Goal: Task Accomplishment & Management: Use online tool/utility

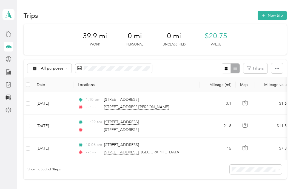
click at [275, 15] on button "New trip" at bounding box center [272, 16] width 29 height 10
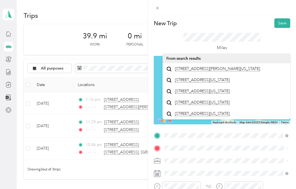
click at [213, 71] on span "[STREET_ADDRESS][PERSON_NAME][US_STATE]" at bounding box center [217, 68] width 85 height 5
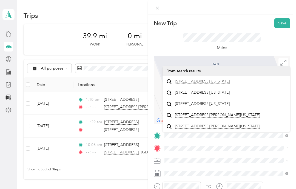
click at [211, 83] on span "[STREET_ADDRESS][US_STATE]" at bounding box center [202, 81] width 55 height 5
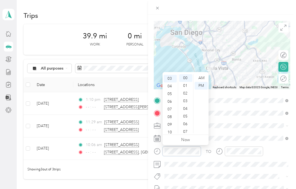
scroll to position [15, 0]
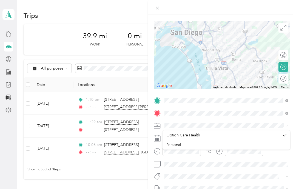
click at [269, 133] on div "Option Care Health" at bounding box center [223, 135] width 114 height 6
click at [260, 152] on icon "close-circle" at bounding box center [259, 151] width 4 height 4
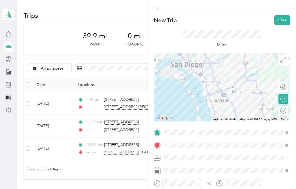
scroll to position [0, 0]
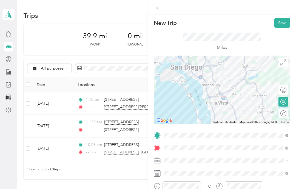
click at [286, 23] on button "Save" at bounding box center [282, 23] width 16 height 10
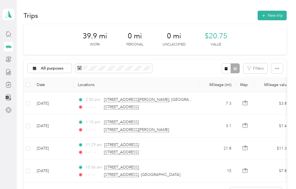
click at [274, 17] on button "New trip" at bounding box center [272, 16] width 29 height 10
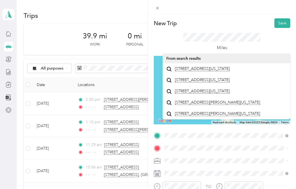
click at [213, 67] on span "[STREET_ADDRESS][US_STATE]" at bounding box center [202, 68] width 55 height 5
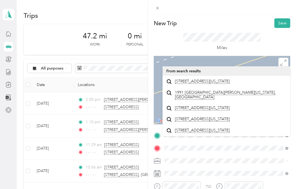
click at [225, 84] on span "[STREET_ADDRESS][US_STATE]" at bounding box center [202, 81] width 55 height 5
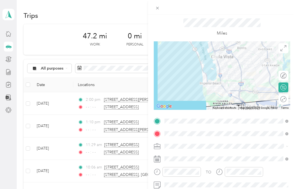
scroll to position [24, 0]
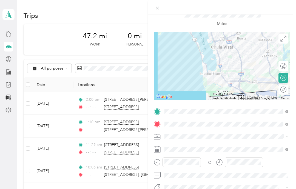
click at [198, 161] on icon "close-circle" at bounding box center [197, 162] width 4 height 4
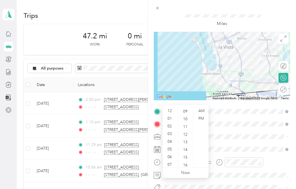
scroll to position [22, 0]
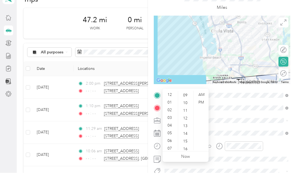
click at [170, 130] on div "03" at bounding box center [170, 134] width 13 height 8
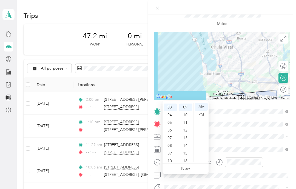
scroll to position [17, 0]
click at [202, 110] on div "PM" at bounding box center [201, 114] width 13 height 8
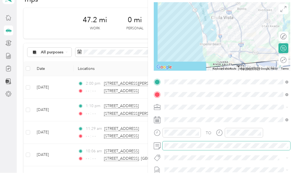
scroll to position [37, 0]
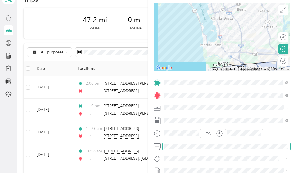
click at [261, 148] on icon "close-circle" at bounding box center [259, 150] width 4 height 4
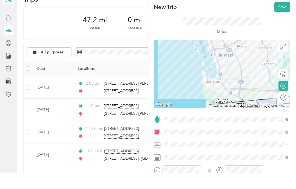
scroll to position [0, 0]
click at [285, 18] on button "Save" at bounding box center [282, 23] width 16 height 10
